Goal: Navigation & Orientation: Find specific page/section

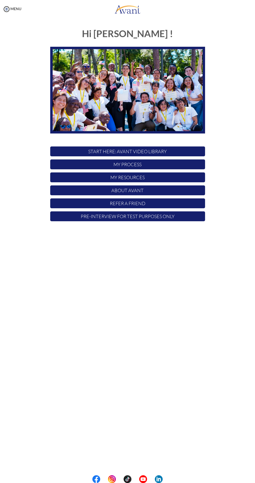
click at [73, 175] on p "My Resources" at bounding box center [127, 177] width 155 height 10
click at [85, 166] on p "My Process" at bounding box center [127, 164] width 155 height 10
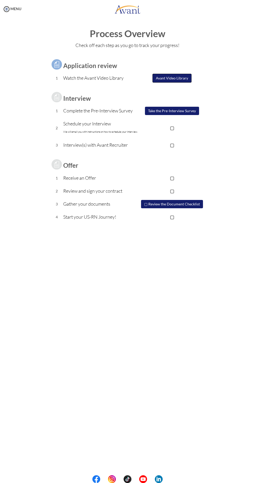
click at [175, 81] on button "Avant Video Library" at bounding box center [171, 78] width 39 height 9
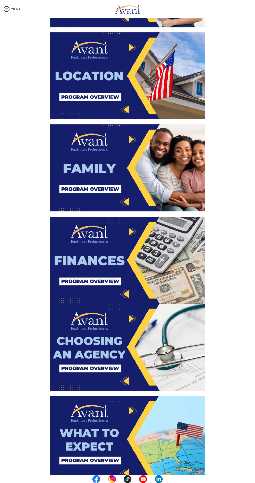
scroll to position [203, 0]
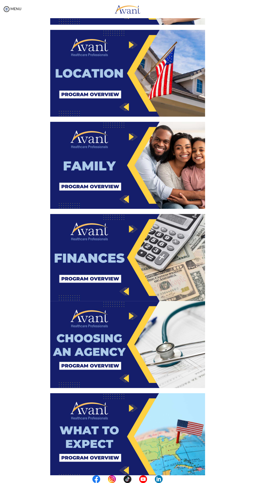
click at [182, 327] on img at bounding box center [127, 344] width 155 height 87
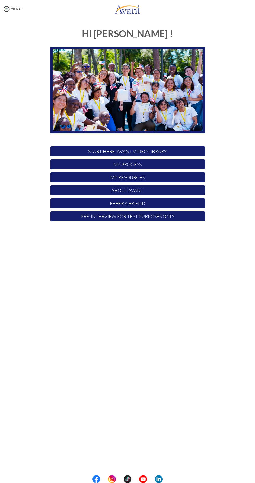
click at [99, 162] on p "My Process" at bounding box center [127, 164] width 155 height 10
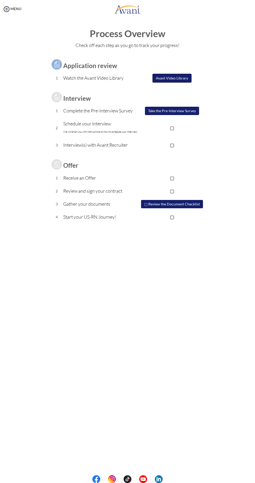
click at [158, 82] on button "Avant Video Library" at bounding box center [171, 78] width 39 height 9
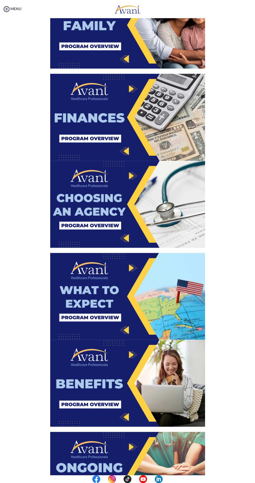
scroll to position [343, 0]
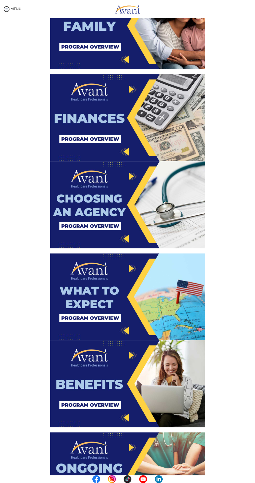
click at [84, 135] on img at bounding box center [127, 117] width 155 height 87
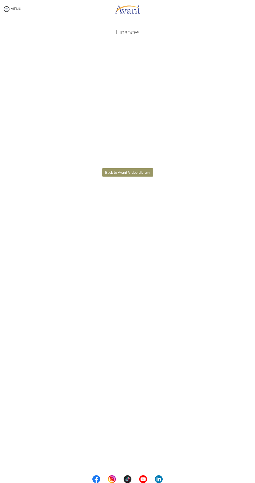
click at [214, 210] on body "Maintenance break. Please come back in 2 hours. MENU My Status What is the next…" at bounding box center [127, 241] width 255 height 483
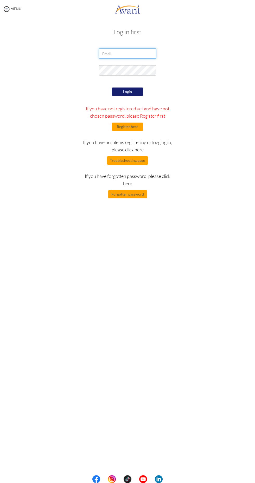
click at [110, 54] on input "email" at bounding box center [127, 53] width 57 height 10
type input "aishashabnum24@gmail.com"
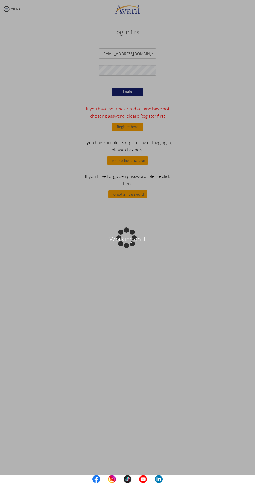
click at [124, 103] on div "Login If you have not registered yet and have not chosen password, please Regis…" at bounding box center [127, 142] width 97 height 112
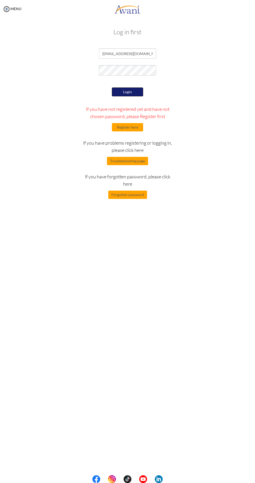
click at [130, 94] on button "Login" at bounding box center [127, 92] width 31 height 9
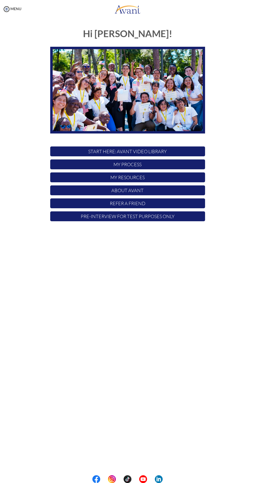
click at [163, 167] on p "My Process" at bounding box center [127, 164] width 155 height 10
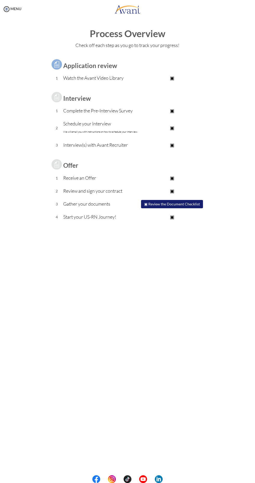
click at [93, 84] on td "Watch the Avant Video Library" at bounding box center [101, 78] width 76 height 13
click at [176, 84] on td "▣ Avant Video Library" at bounding box center [172, 78] width 66 height 13
click at [12, 10] on link "MENU" at bounding box center [12, 8] width 19 height 4
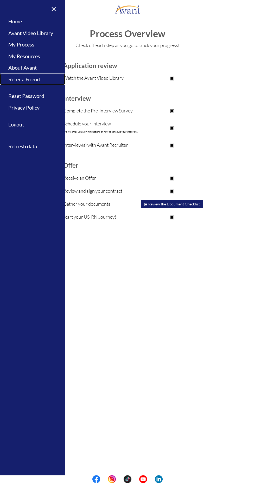
click at [22, 79] on link "Refer a Friend" at bounding box center [32, 80] width 65 height 12
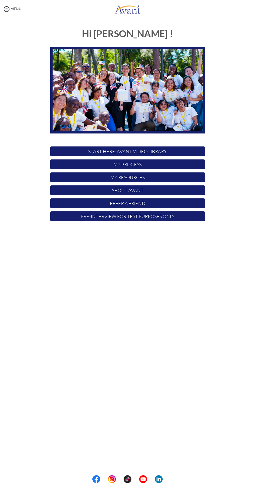
click at [13, 3] on div "MENU" at bounding box center [10, 241] width 21 height 483
click at [11, 9] on link "MENU" at bounding box center [12, 8] width 19 height 4
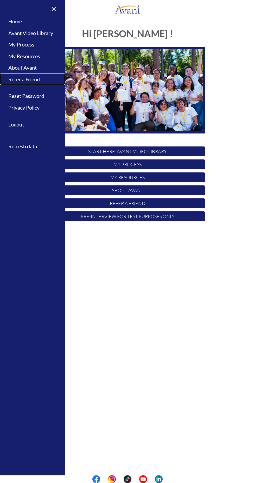
click at [17, 78] on link "Refer a Friend" at bounding box center [32, 80] width 65 height 12
